Goal: Task Accomplishment & Management: Manage account settings

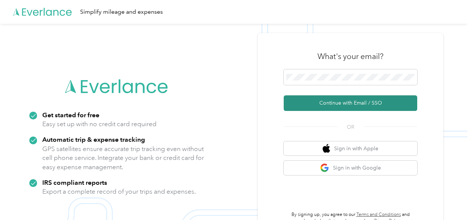
click at [348, 104] on button "Continue with Email / SSO" at bounding box center [351, 103] width 134 height 16
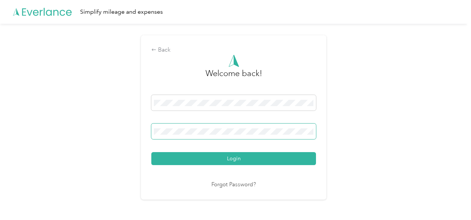
click at [151, 152] on button "Login" at bounding box center [233, 158] width 165 height 13
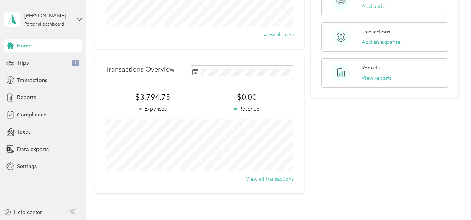
scroll to position [160, 0]
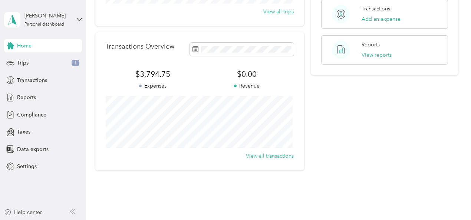
click at [97, 50] on div "Transactions Overview $3,794.75 Expenses $0.00 Revenue View all transactions" at bounding box center [199, 101] width 209 height 138
click at [35, 80] on span "Transactions" at bounding box center [32, 80] width 30 height 8
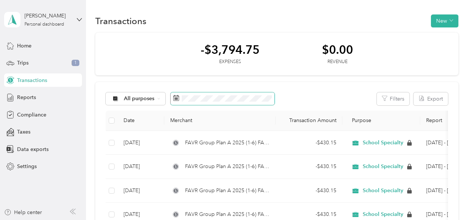
click at [180, 102] on span at bounding box center [223, 98] width 104 height 13
click at [177, 99] on rect at bounding box center [177, 99] width 1 height 1
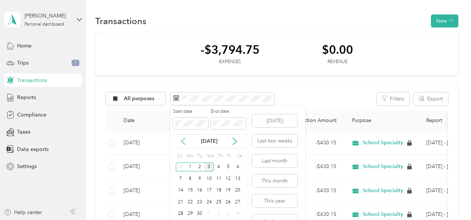
click at [184, 141] on icon at bounding box center [183, 141] width 7 height 7
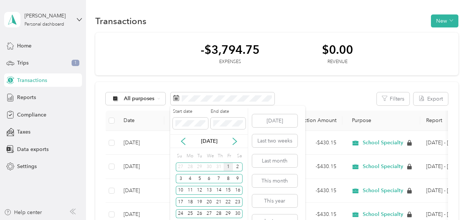
click at [229, 169] on div "1" at bounding box center [229, 166] width 10 height 9
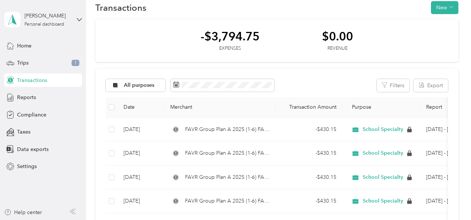
scroll to position [14, 0]
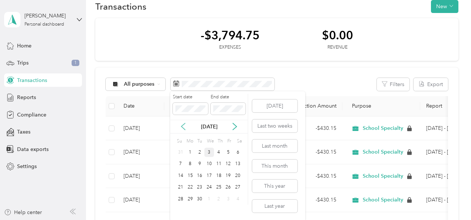
click at [182, 127] on icon at bounding box center [183, 127] width 4 height 7
click at [227, 152] on div "1" at bounding box center [229, 152] width 10 height 9
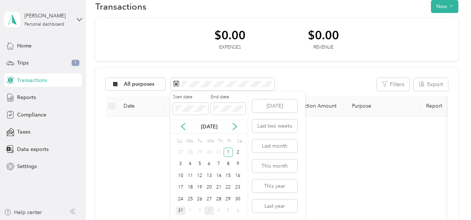
click at [180, 211] on div "31" at bounding box center [181, 210] width 10 height 9
click at [184, 127] on icon at bounding box center [183, 126] width 7 height 7
click at [233, 128] on icon at bounding box center [234, 126] width 7 height 7
click at [181, 210] on div "31" at bounding box center [181, 210] width 10 height 9
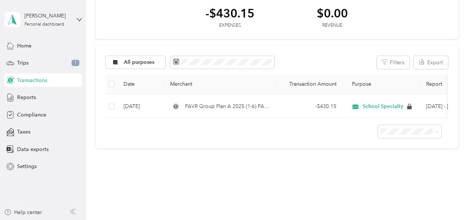
scroll to position [37, 0]
click at [398, 150] on span "25 per load" at bounding box center [394, 150] width 27 height 6
click at [29, 97] on span "Reports" at bounding box center [26, 97] width 19 height 8
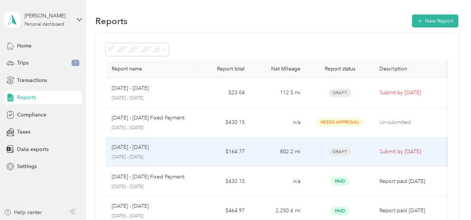
click at [141, 144] on p "[DATE] - [DATE]" at bounding box center [130, 147] width 37 height 8
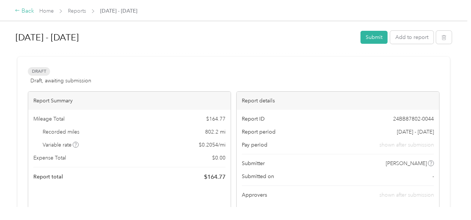
click at [22, 10] on div "Back" at bounding box center [24, 11] width 19 height 9
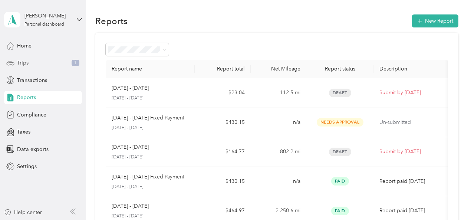
click at [24, 65] on span "Trips" at bounding box center [23, 63] width 12 height 8
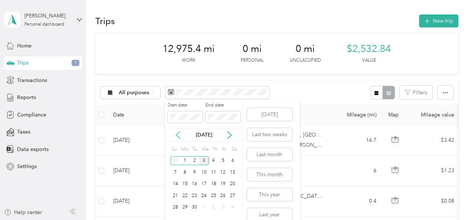
click at [176, 136] on icon at bounding box center [177, 134] width 7 height 7
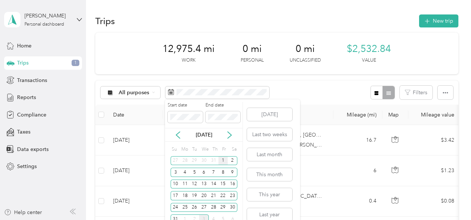
click at [223, 161] on div "1" at bounding box center [224, 160] width 10 height 9
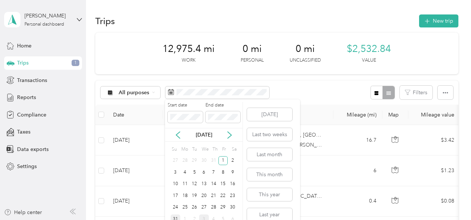
click at [177, 217] on div "31" at bounding box center [176, 218] width 10 height 9
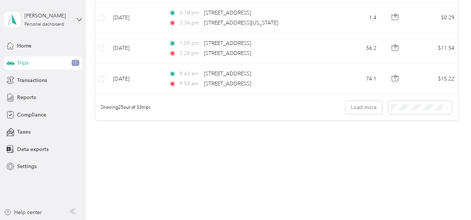
scroll to position [795, 0]
click at [361, 107] on button "Load more" at bounding box center [364, 106] width 36 height 13
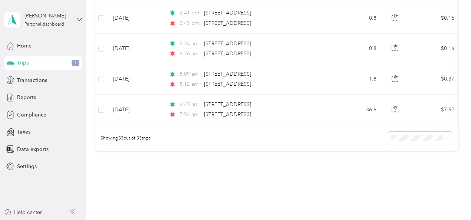
scroll to position [1010, 0]
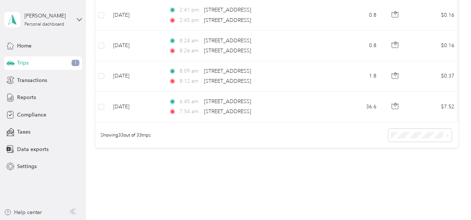
click at [300, 144] on div "Showing 33 out of 33 trips" at bounding box center [276, 135] width 363 height 26
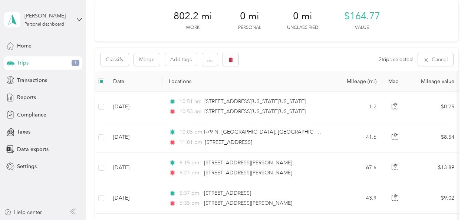
scroll to position [0, 0]
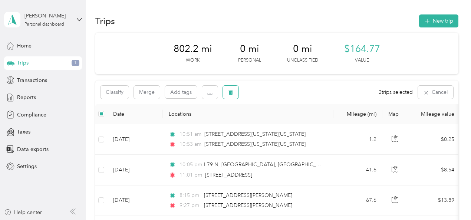
click at [230, 94] on icon "button" at bounding box center [231, 92] width 4 height 5
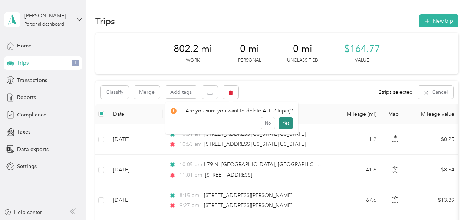
click at [283, 123] on button "Yes" at bounding box center [286, 123] width 14 height 12
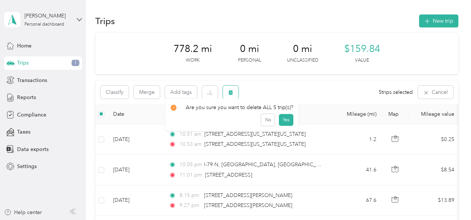
click at [231, 91] on icon "button" at bounding box center [231, 92] width 4 height 5
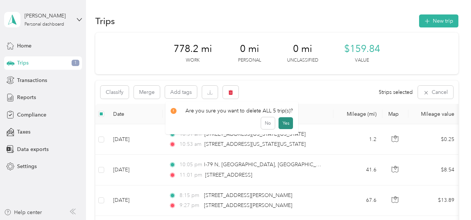
click at [282, 124] on button "Yes" at bounding box center [286, 123] width 14 height 12
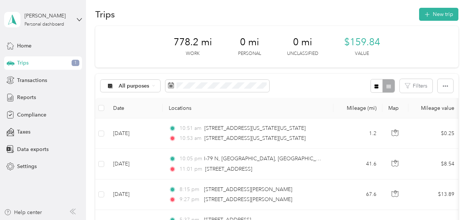
scroll to position [3, 0]
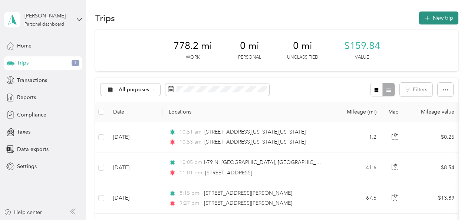
click at [434, 17] on button "New trip" at bounding box center [438, 18] width 39 height 13
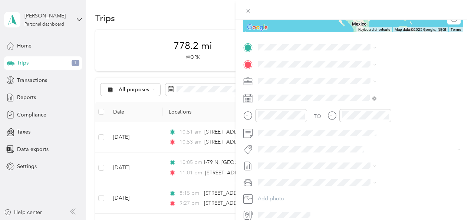
scroll to position [137, 0]
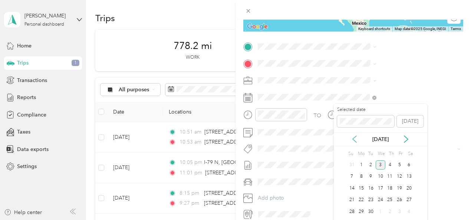
click at [353, 139] on icon at bounding box center [355, 139] width 4 height 7
click at [380, 188] on div "13" at bounding box center [381, 188] width 10 height 9
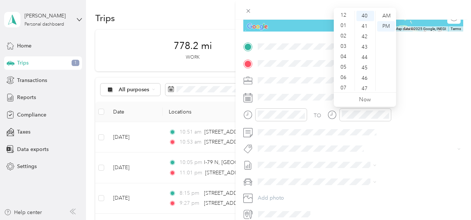
scroll to position [0, 0]
click at [344, 36] on div "02" at bounding box center [344, 37] width 18 height 10
click at [362, 81] on div "24" at bounding box center [366, 80] width 18 height 10
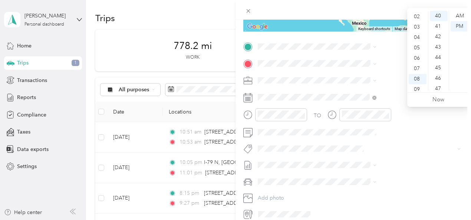
scroll to position [19, 0]
click at [415, 27] on div "03" at bounding box center [418, 28] width 18 height 10
drag, startPoint x: 438, startPoint y: 16, endPoint x: 438, endPoint y: 21, distance: 5.2
click at [438, 16] on div "35" at bounding box center [439, 15] width 18 height 10
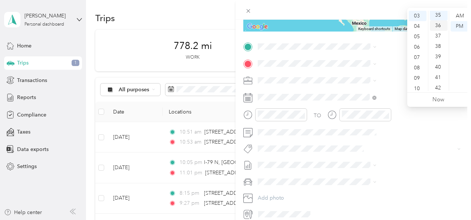
scroll to position [364, 0]
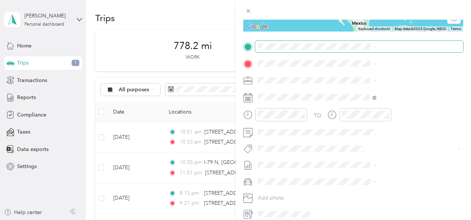
click at [361, 51] on span at bounding box center [359, 47] width 208 height 12
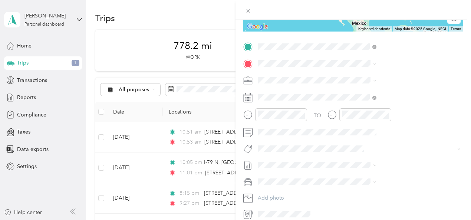
click at [374, 73] on span "[GEOGRAPHIC_DATA] [US_STATE], [GEOGRAPHIC_DATA]" at bounding box center [391, 76] width 83 height 13
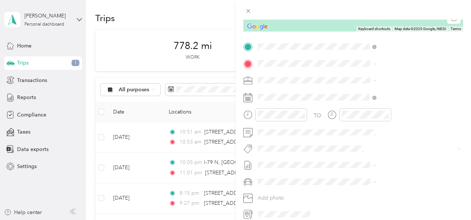
click at [374, 73] on span "[GEOGRAPHIC_DATA] [US_STATE], [GEOGRAPHIC_DATA]" at bounding box center [391, 72] width 83 height 13
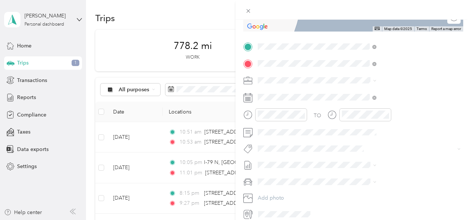
click at [382, 93] on span "[STREET_ADDRESS][US_STATE]" at bounding box center [387, 90] width 74 height 7
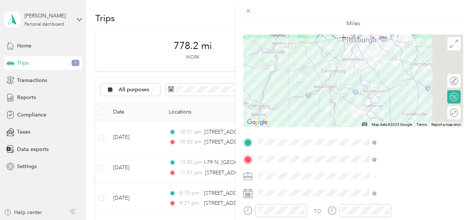
scroll to position [0, 0]
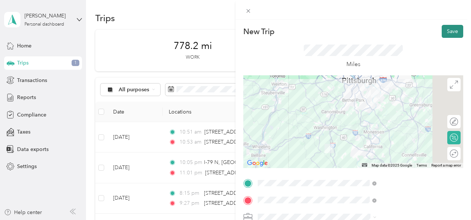
click at [444, 29] on button "Save" at bounding box center [453, 31] width 22 height 13
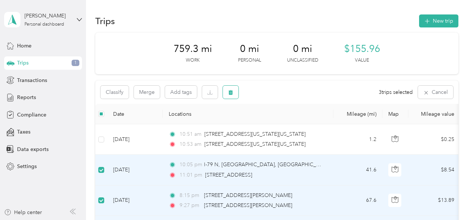
click at [230, 96] on button "button" at bounding box center [231, 92] width 16 height 13
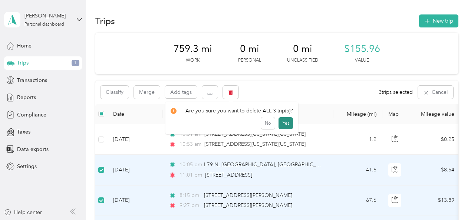
click at [284, 124] on button "Yes" at bounding box center [286, 123] width 14 height 12
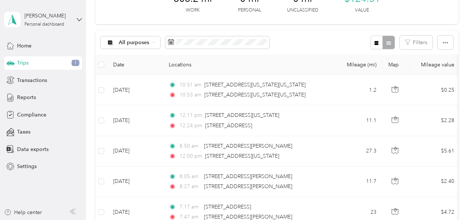
scroll to position [45, 0]
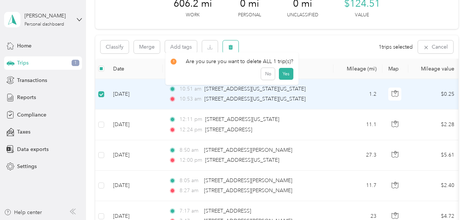
click at [229, 48] on icon "button" at bounding box center [230, 47] width 5 height 5
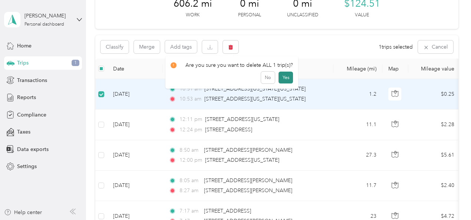
click at [283, 75] on button "Yes" at bounding box center [286, 78] width 14 height 12
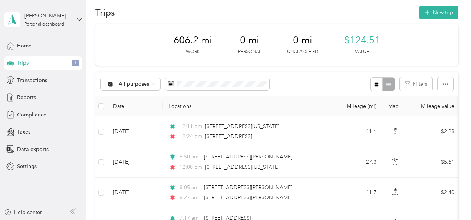
scroll to position [0, 0]
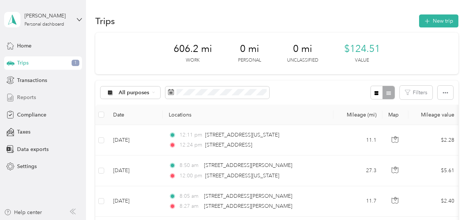
click at [29, 95] on span "Reports" at bounding box center [26, 97] width 19 height 8
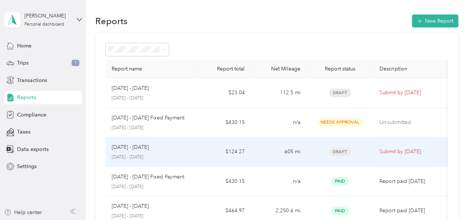
click at [147, 151] on div "[DATE] - [DATE] [DATE] - [DATE]" at bounding box center [151, 151] width 78 height 17
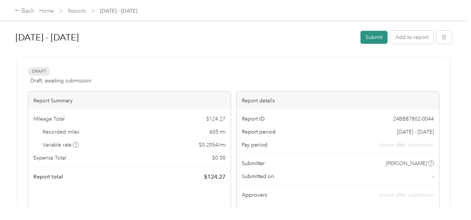
click at [373, 38] on button "Submit" at bounding box center [374, 37] width 27 height 13
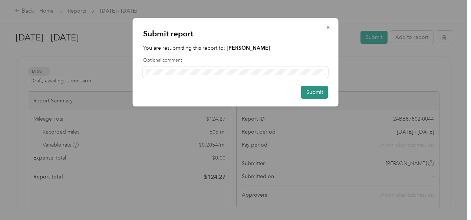
click at [315, 92] on button "Submit" at bounding box center [314, 92] width 27 height 13
